Goal: Information Seeking & Learning: Learn about a topic

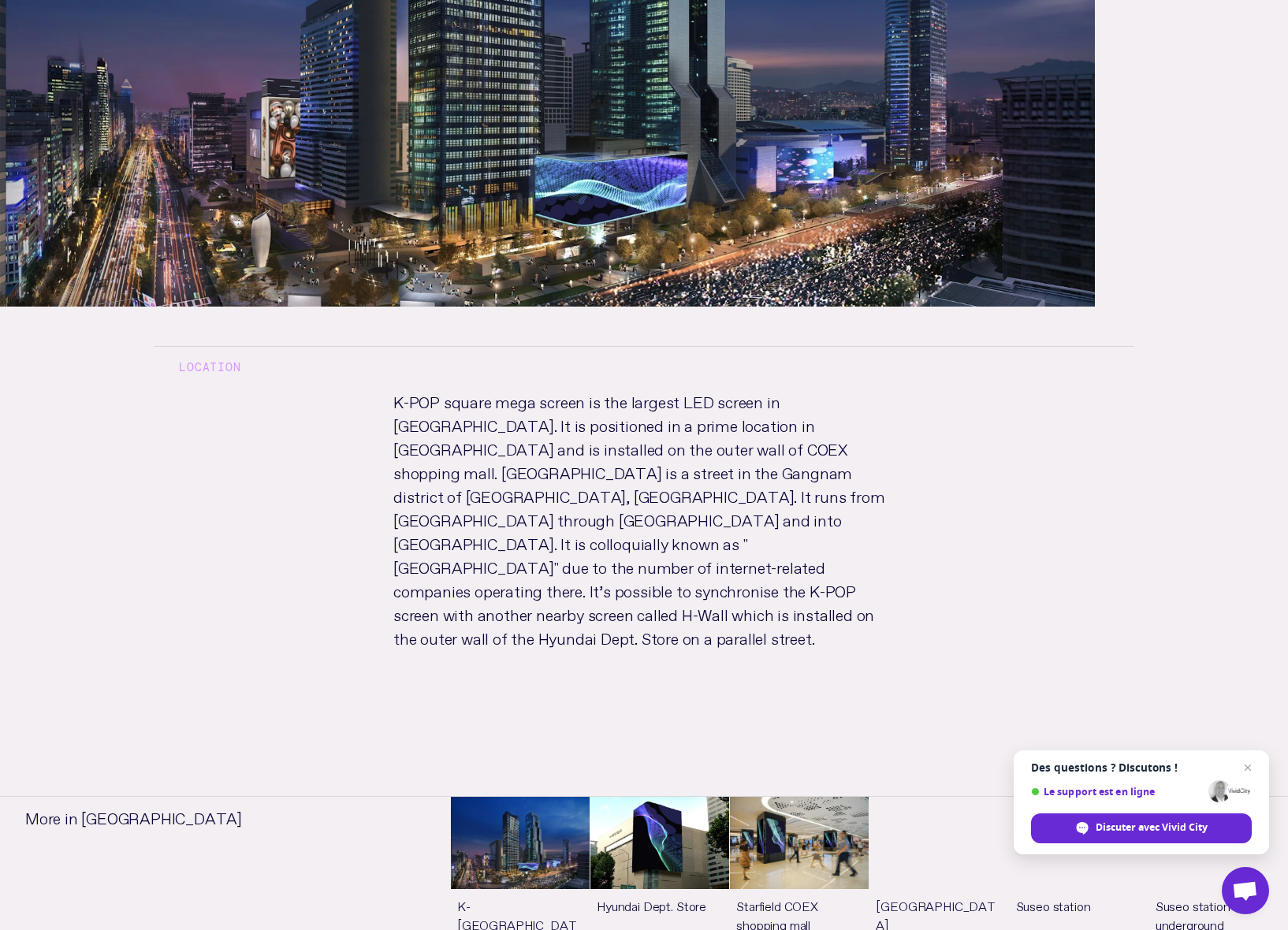
scroll to position [713, 0]
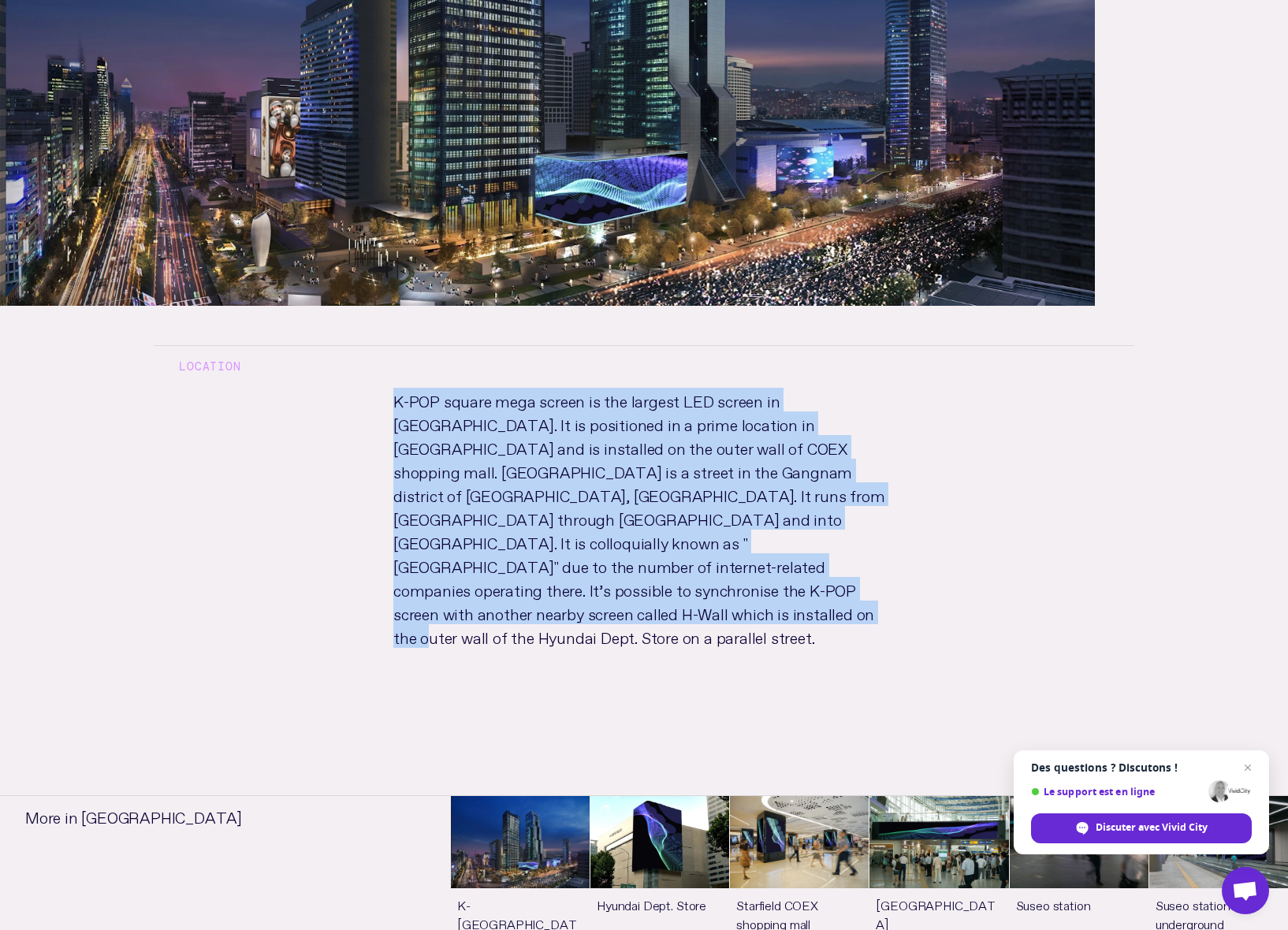
drag, startPoint x: 710, startPoint y: 527, endPoint x: 375, endPoint y: 330, distance: 388.6
click at [375, 388] on p "K-POP square mega screen is the largest LED screen in Seoul. It is positioned i…" at bounding box center [644, 534] width 551 height 292
copy p "K-POP square mega screen is the largest LED screen in Seoul. It is positioned i…"
click at [1247, 764] on span "Fermer le chat" at bounding box center [1248, 768] width 20 height 20
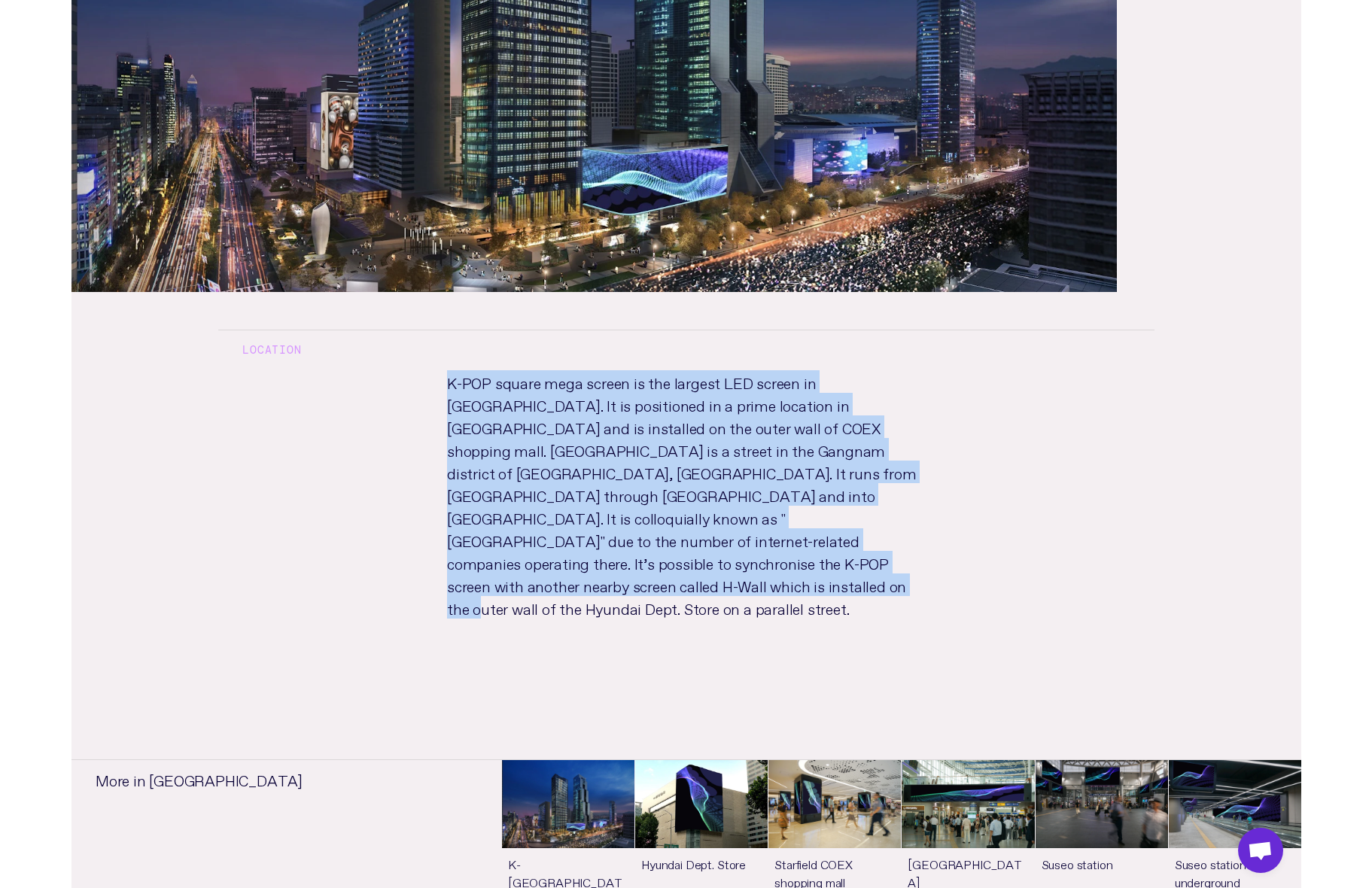
scroll to position [758, 0]
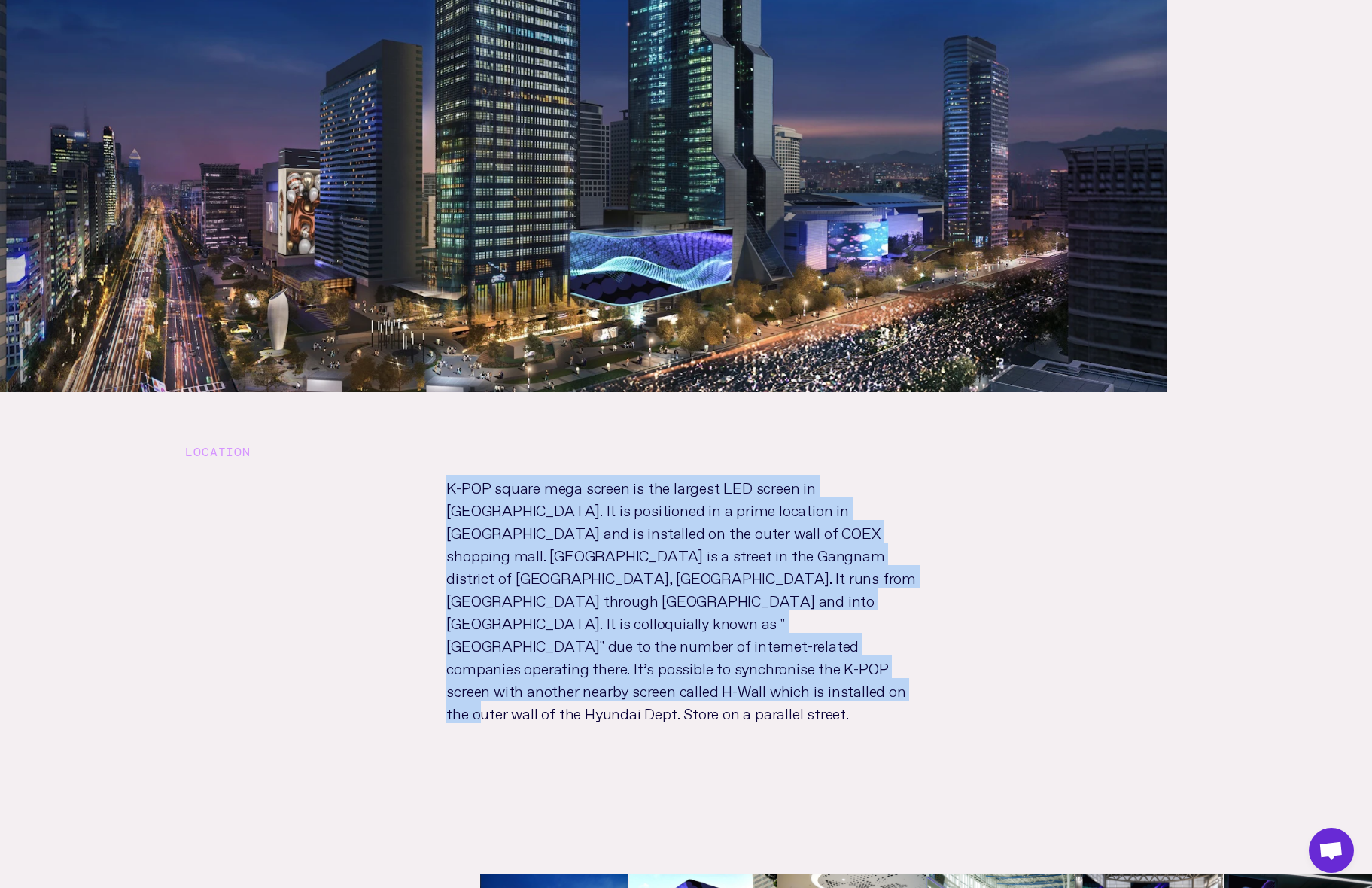
drag, startPoint x: 1194, startPoint y: 387, endPoint x: 1138, endPoint y: 398, distance: 57.1
click at [1194, 392] on div "Location K-POP square mega screen is the largest LED screen in Seoul. It is pos…" at bounding box center [686, 584] width 1097 height 385
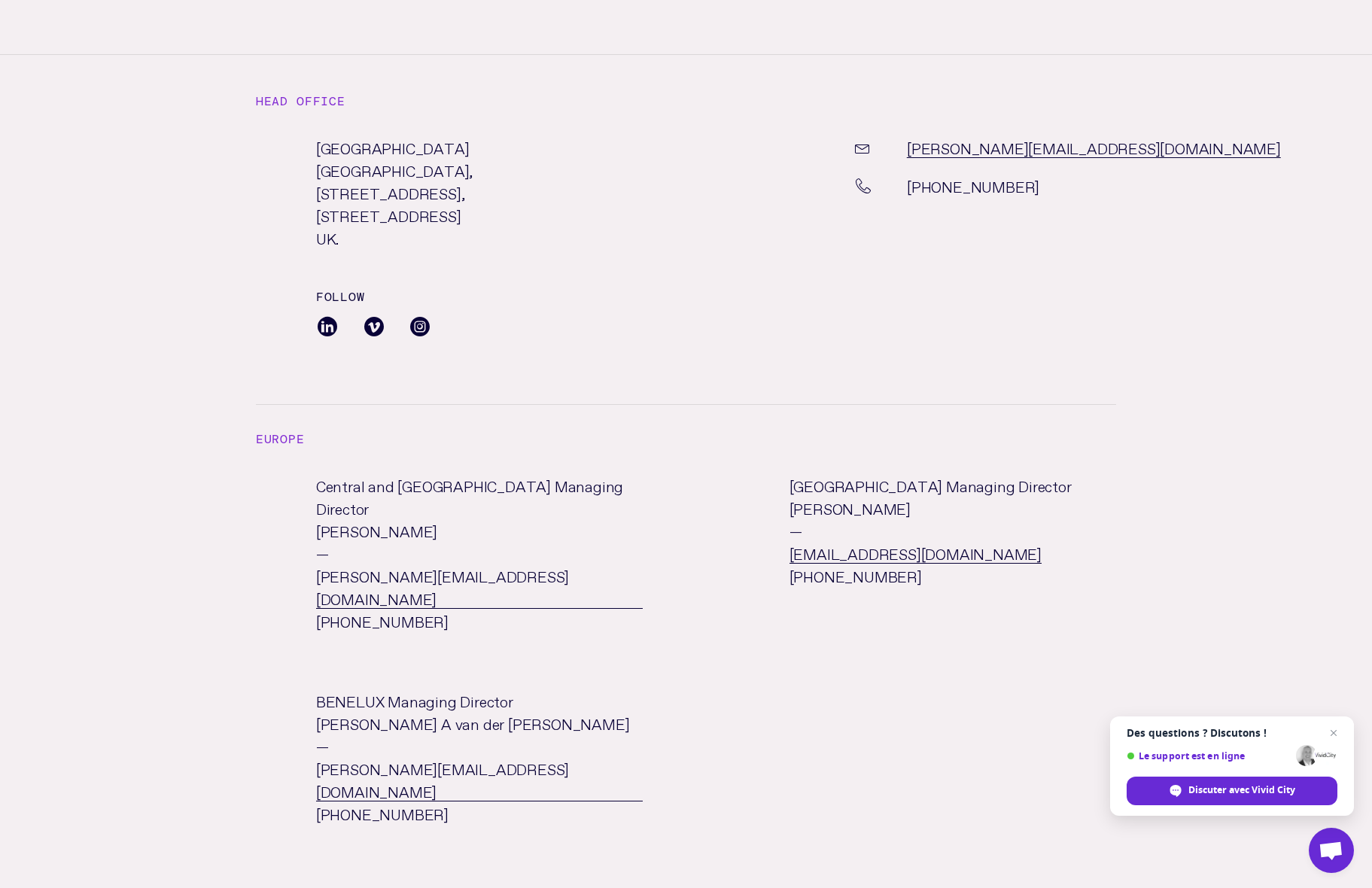
scroll to position [358, 0]
click at [1230, 729] on span "Fermer le chat" at bounding box center [1334, 734] width 19 height 19
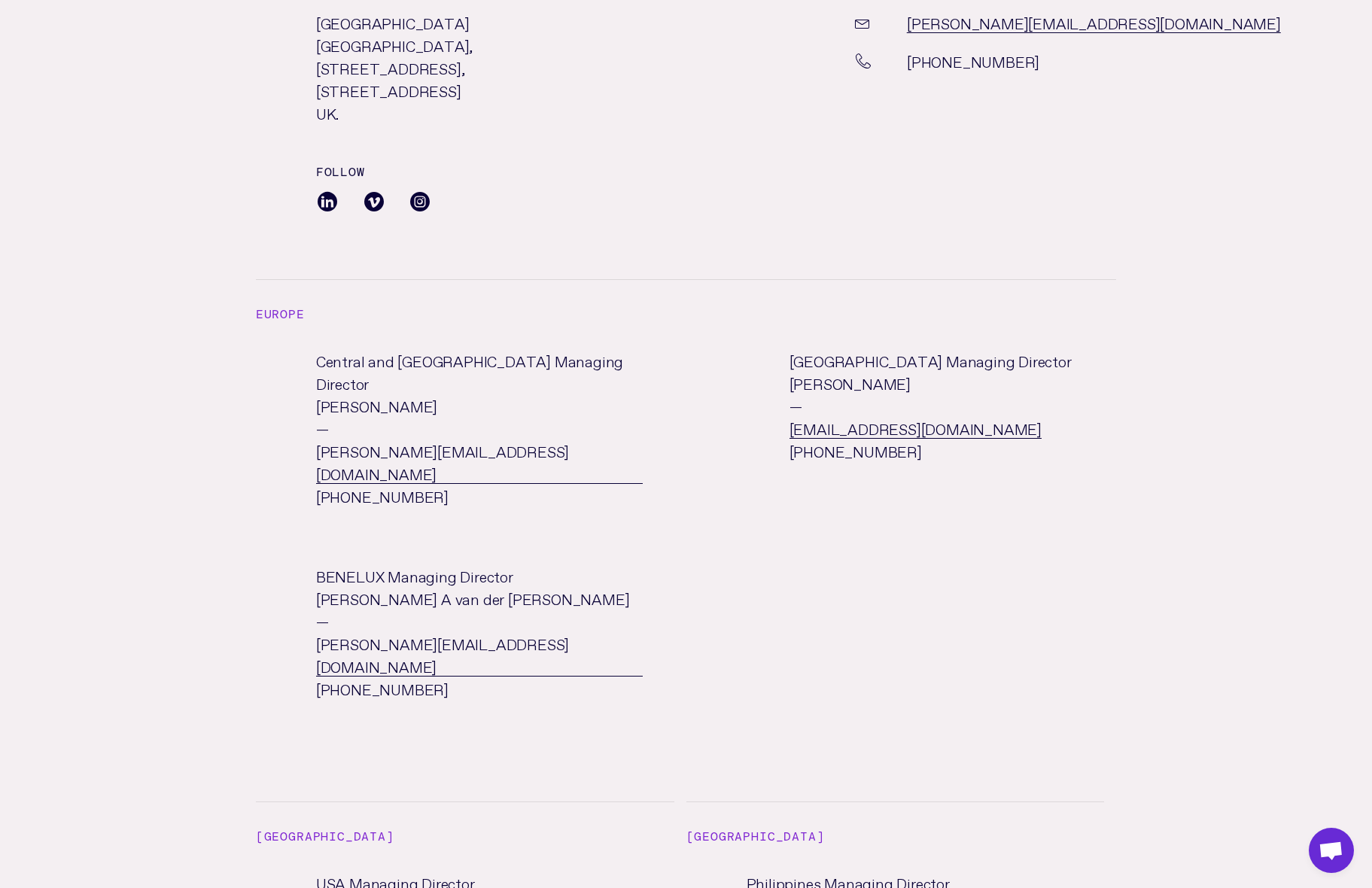
scroll to position [482, 0]
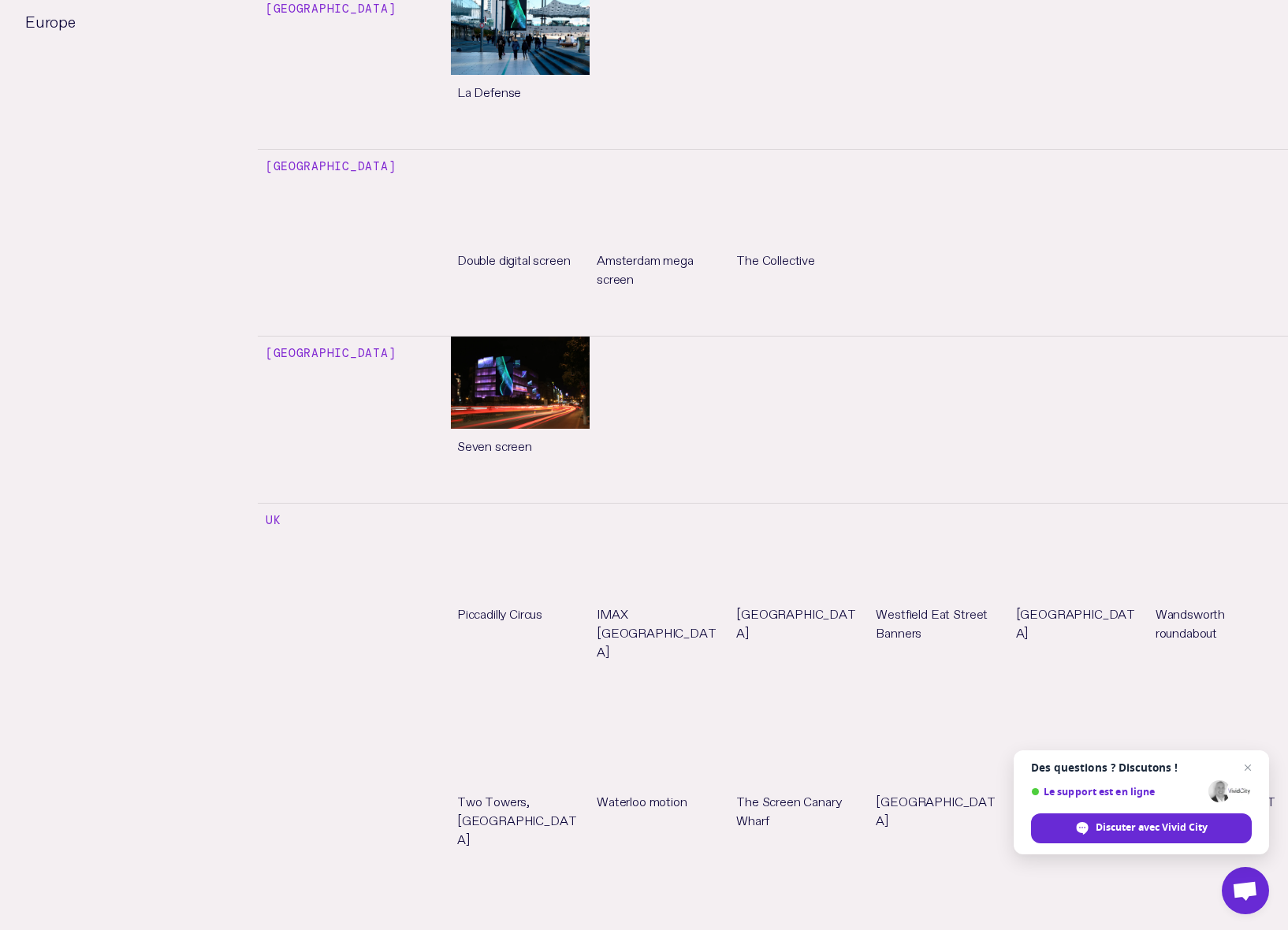
scroll to position [1453, 0]
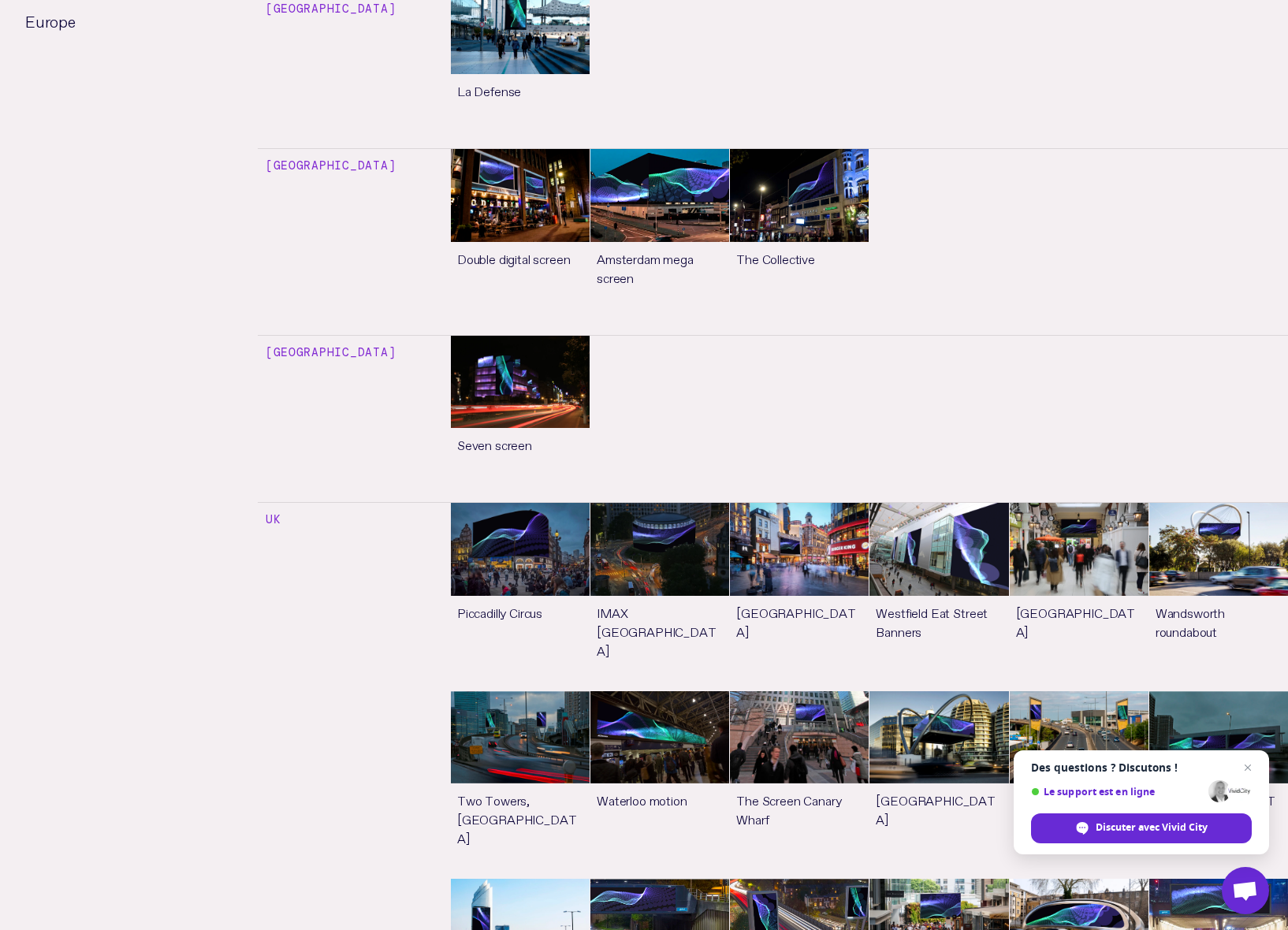
click at [517, 503] on link "See more" at bounding box center [520, 597] width 138 height 187
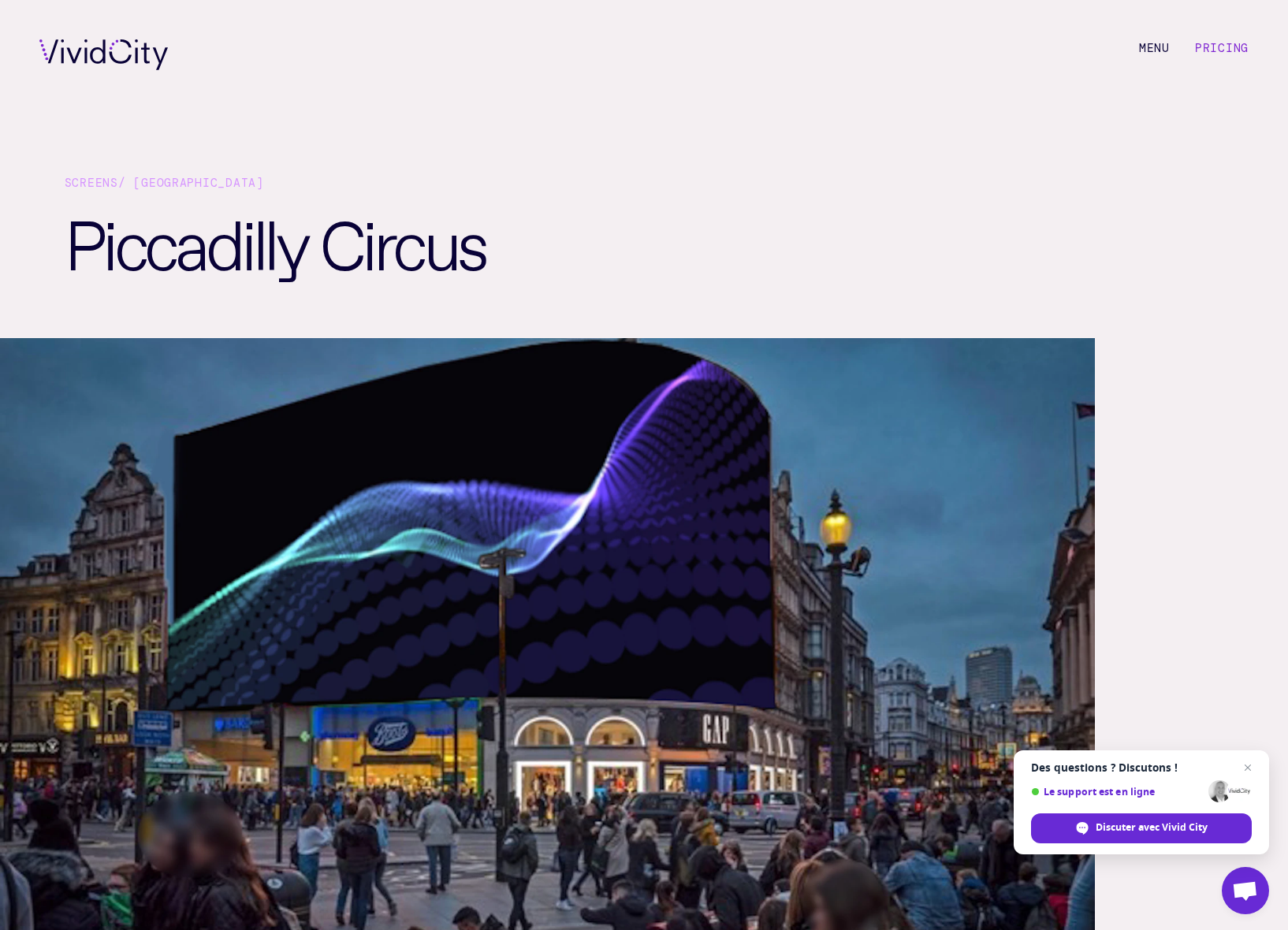
click at [1222, 52] on link "Pricing" at bounding box center [1222, 49] width 54 height 16
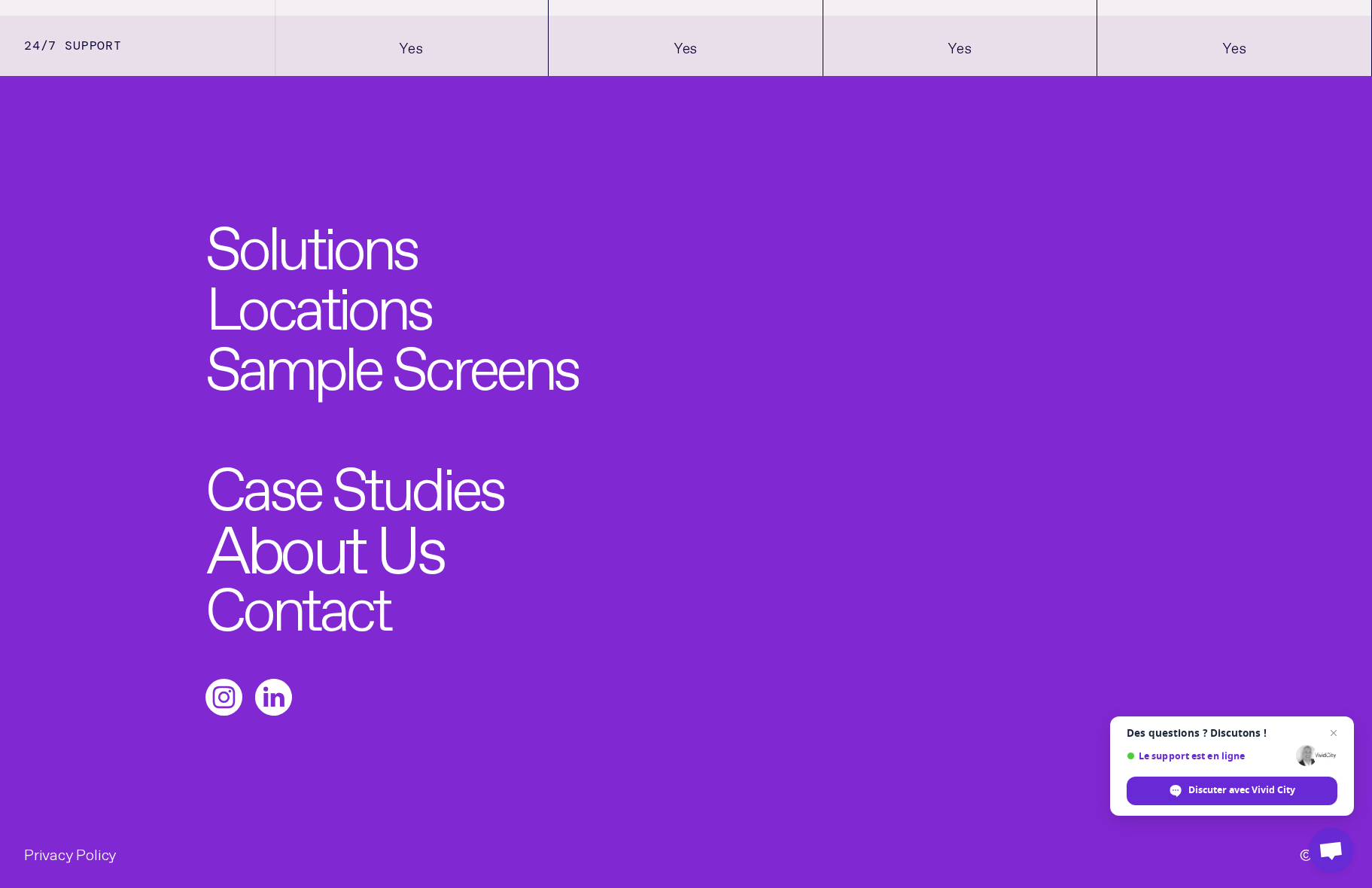
scroll to position [1915, 0]
click at [339, 536] on link "About Us" at bounding box center [325, 540] width 237 height 66
